Goal: Information Seeking & Learning: Learn about a topic

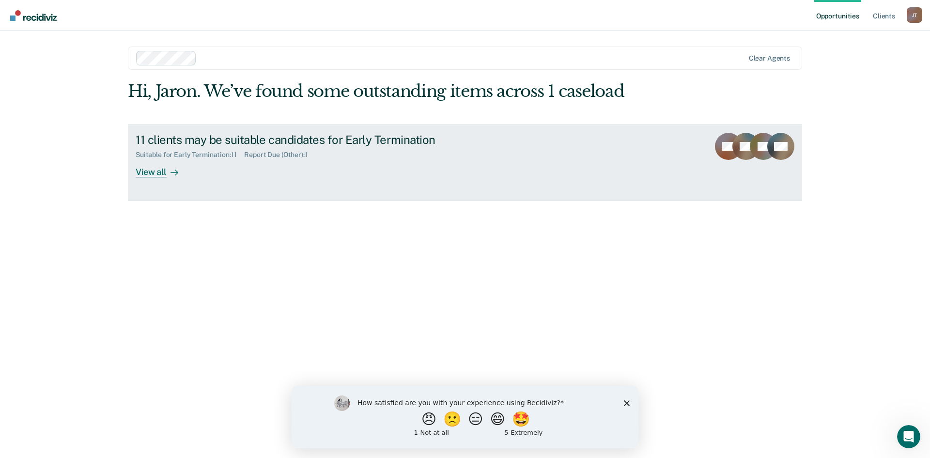
click at [161, 173] on div "View all" at bounding box center [163, 167] width 54 height 19
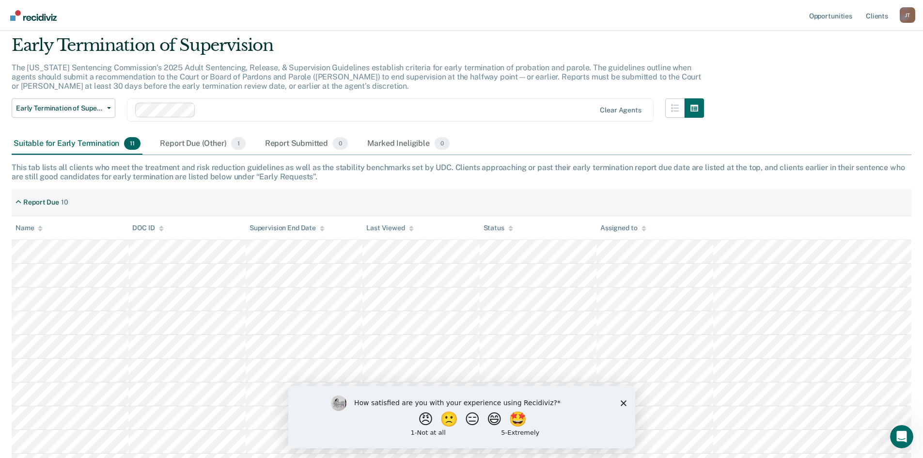
scroll to position [48, 0]
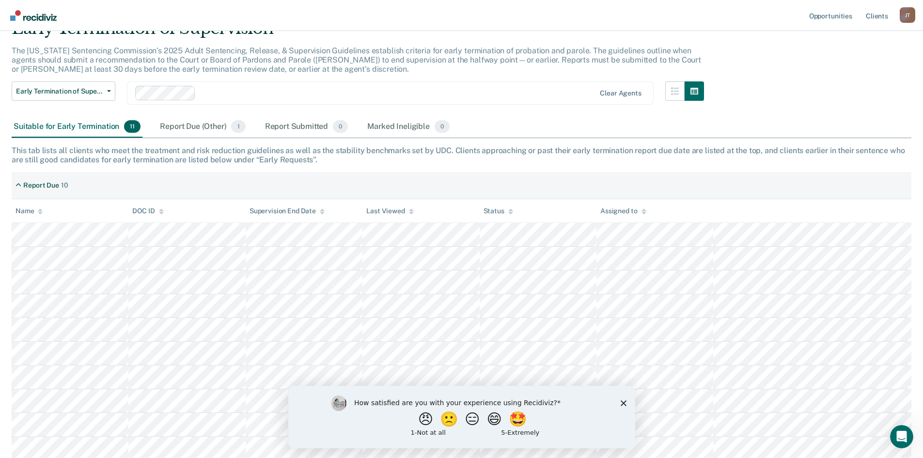
click at [621, 404] on polygon "Close survey" at bounding box center [623, 403] width 6 height 6
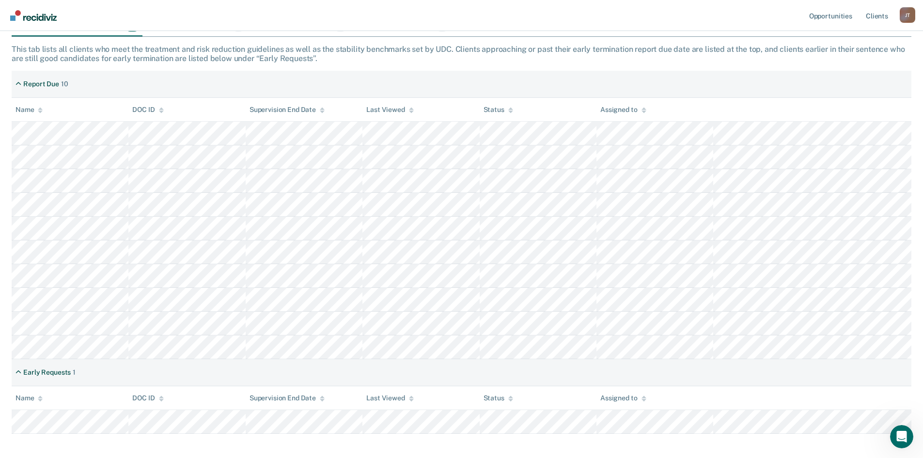
scroll to position [195, 0]
